Goal: Find specific page/section: Find specific page/section

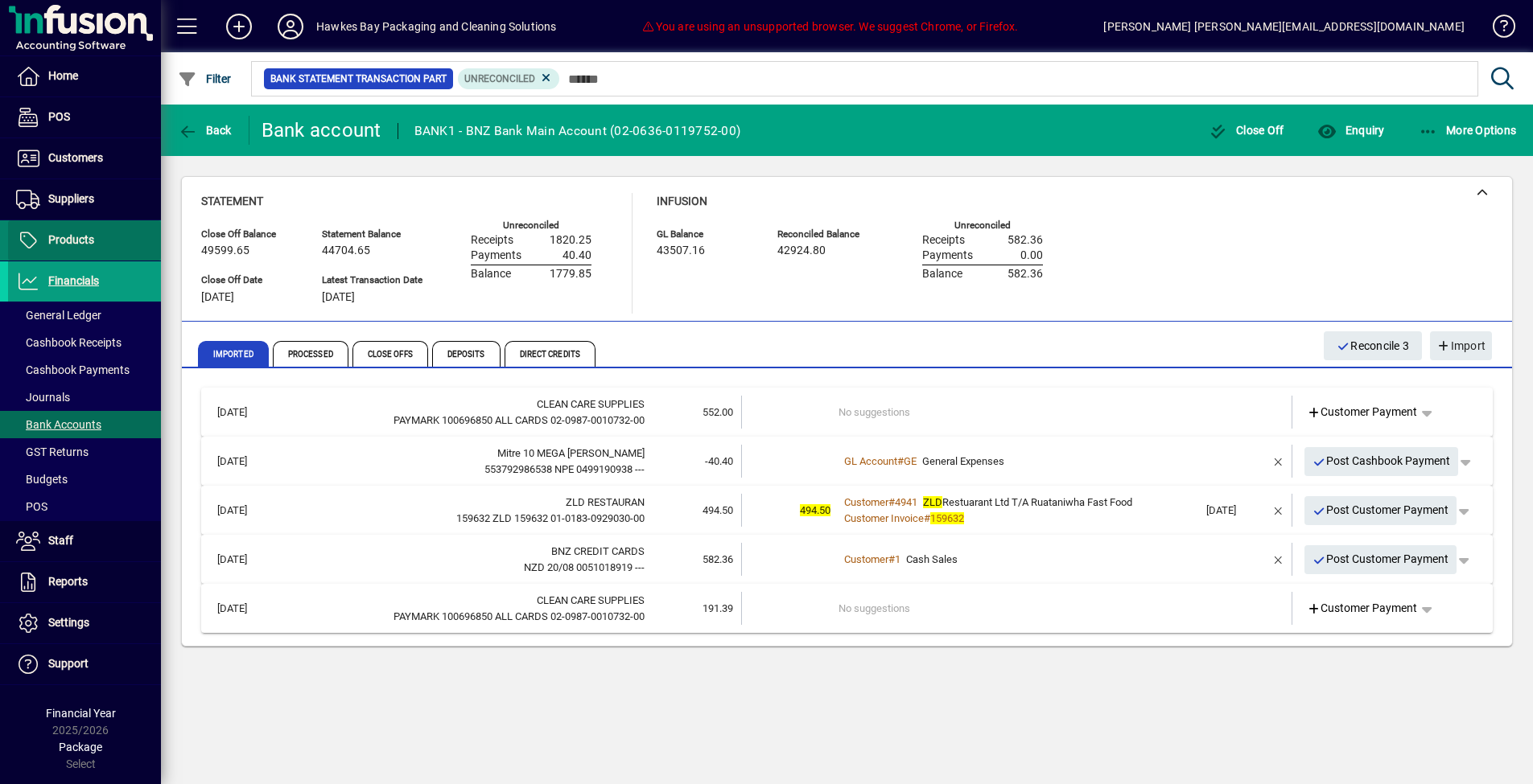
click at [94, 231] on span "Products" at bounding box center [50, 241] width 86 height 19
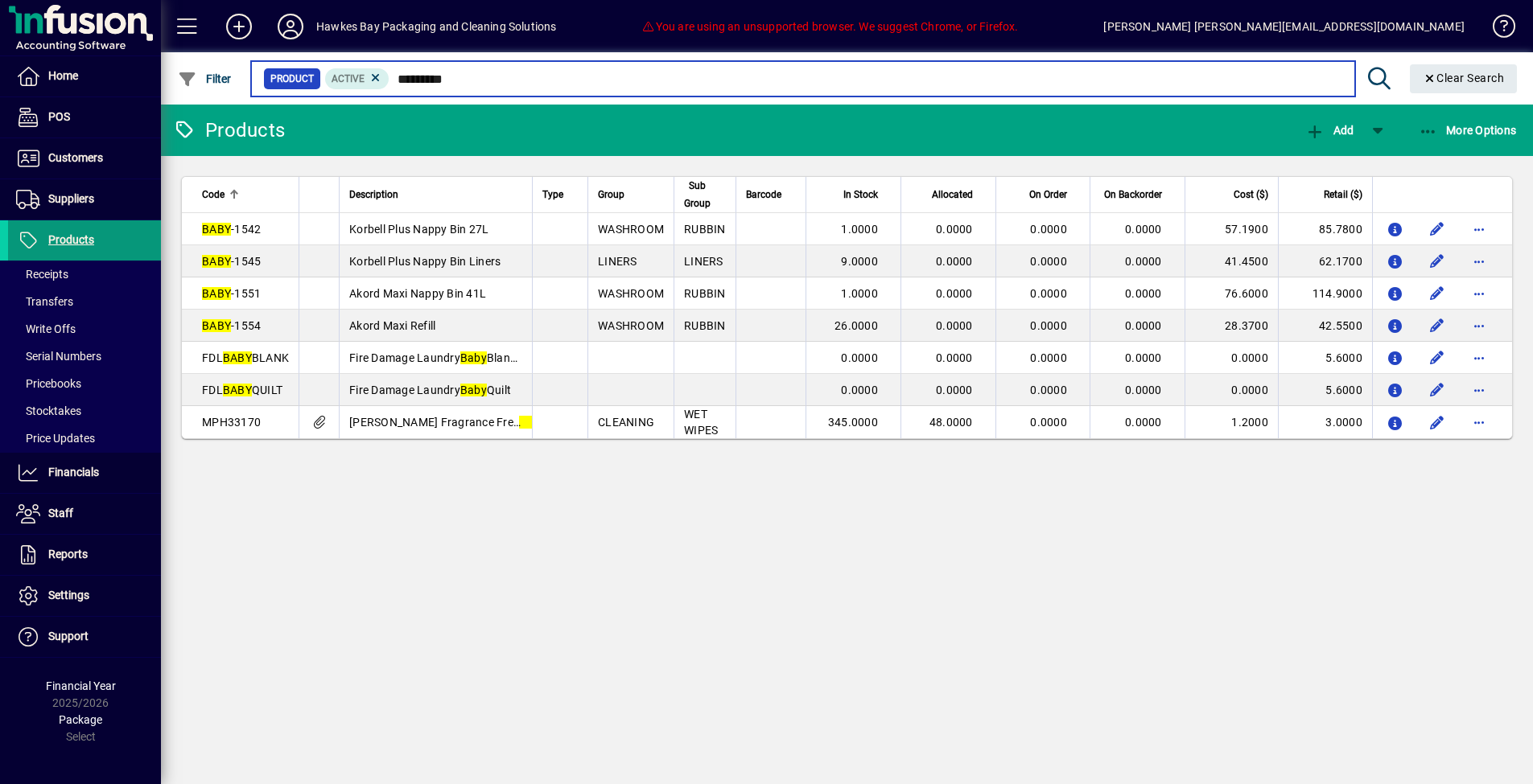
type input "*********"
